Goal: Information Seeking & Learning: Find specific fact

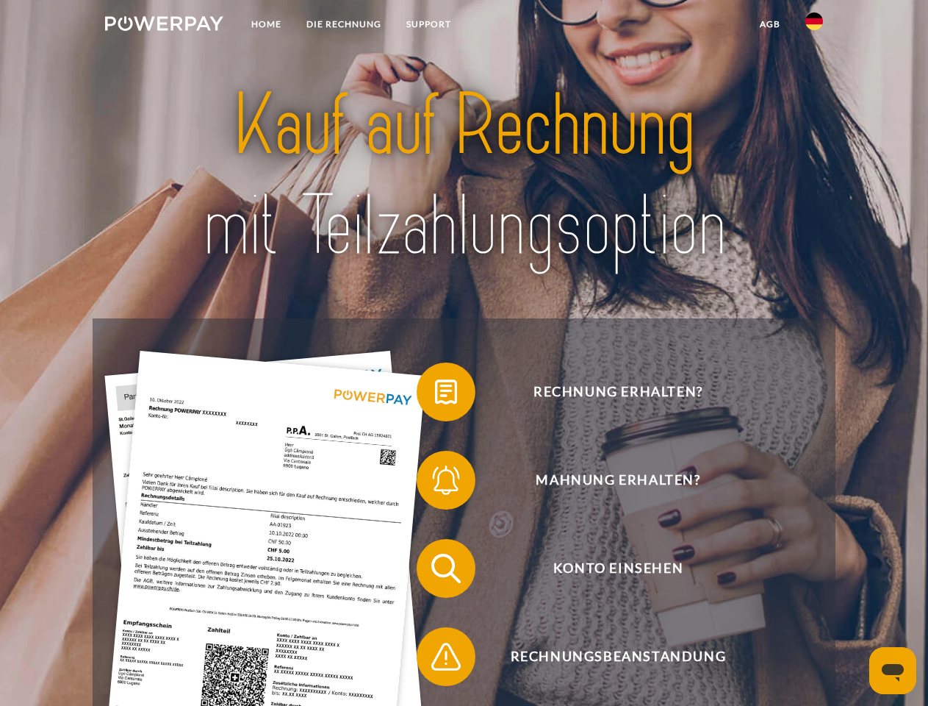
click at [164, 26] on img at bounding box center [164, 23] width 118 height 15
click at [814, 26] on img at bounding box center [815, 21] width 18 height 18
click at [769, 24] on link "agb" at bounding box center [770, 24] width 46 height 26
click at [435, 395] on span at bounding box center [423, 391] width 73 height 73
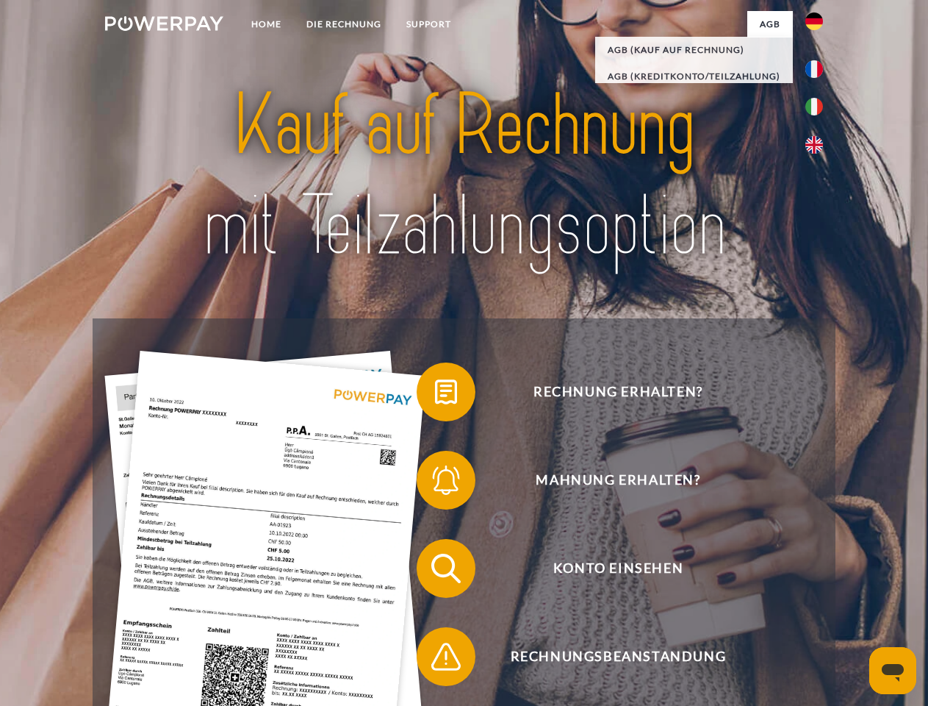
click at [435, 483] on span at bounding box center [423, 479] width 73 height 73
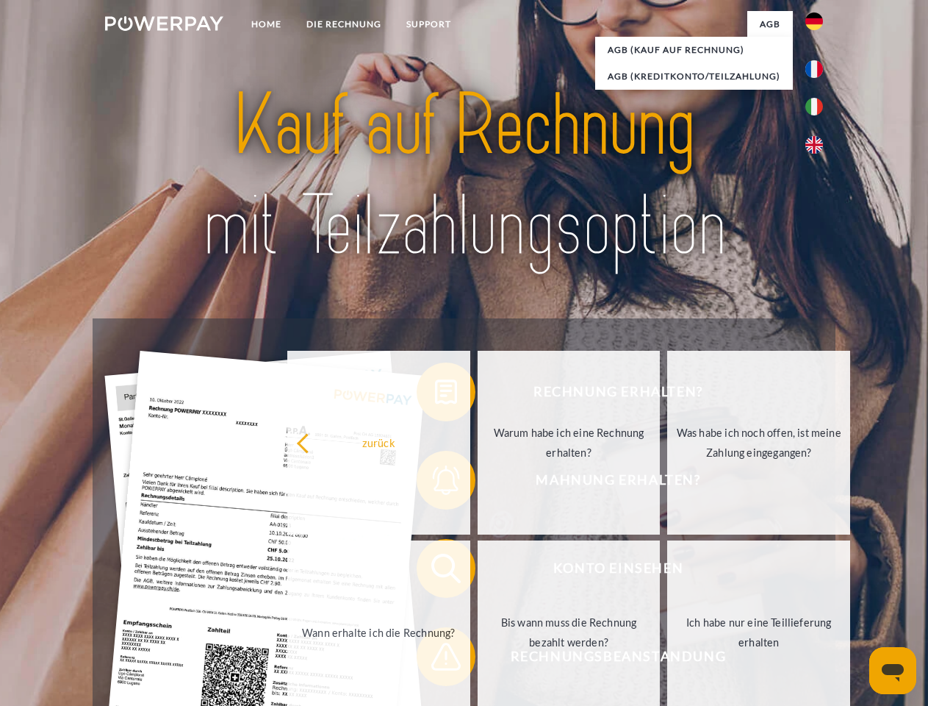
click at [478, 571] on link "Bis wann muss die Rechnung bezahlt werden?" at bounding box center [569, 632] width 183 height 184
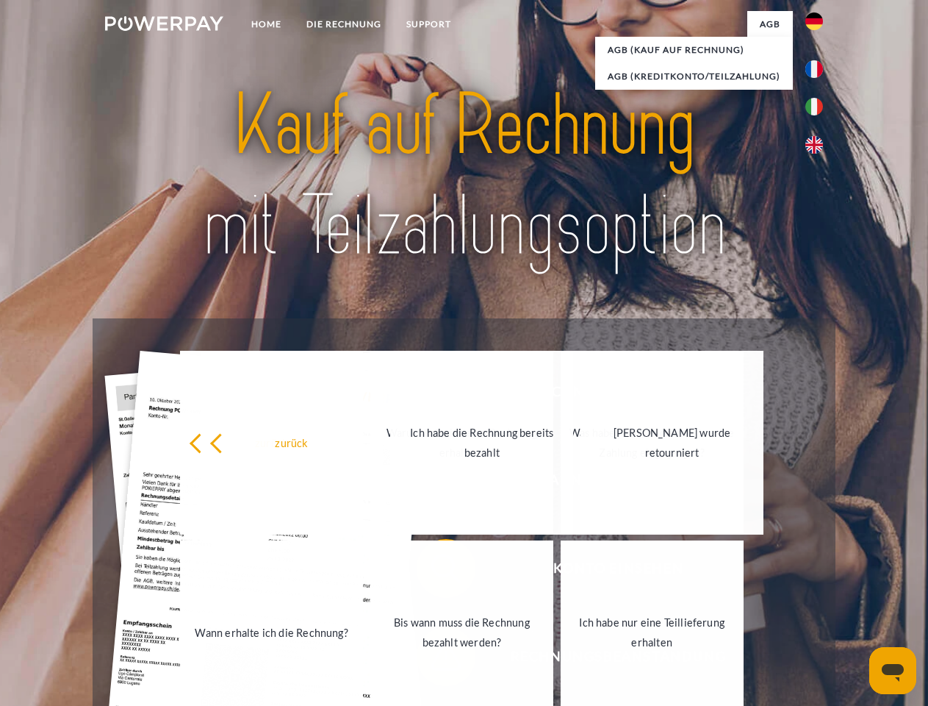
click at [435, 659] on link "Bis wann muss die Rechnung bezahlt werden?" at bounding box center [461, 632] width 183 height 184
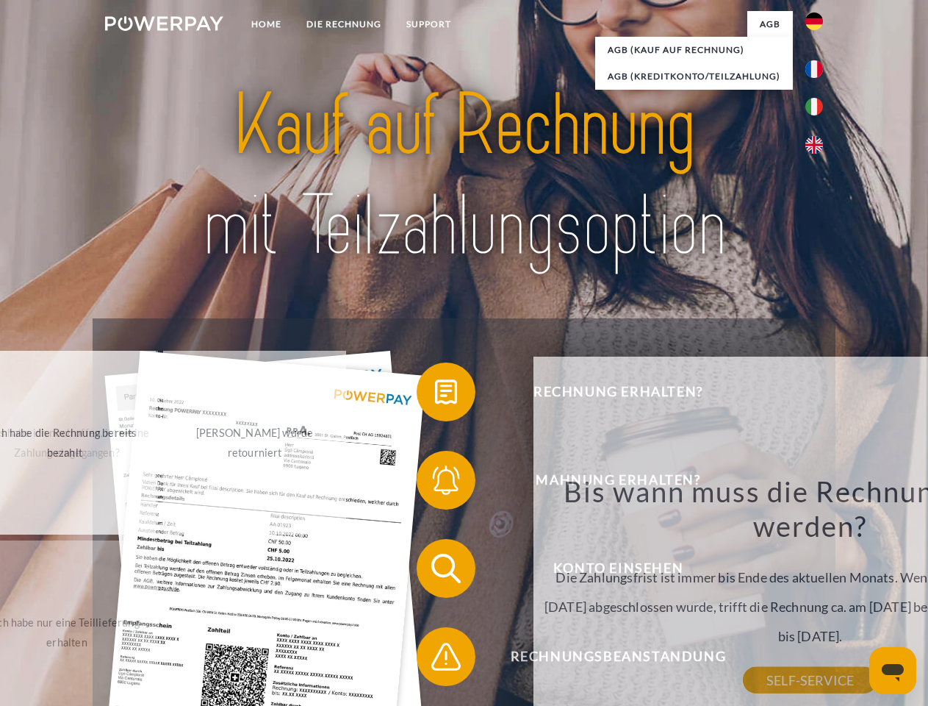
click at [893, 670] on icon "Messaging-Fenster öffnen" at bounding box center [893, 673] width 22 height 18
